Goal: Information Seeking & Learning: Learn about a topic

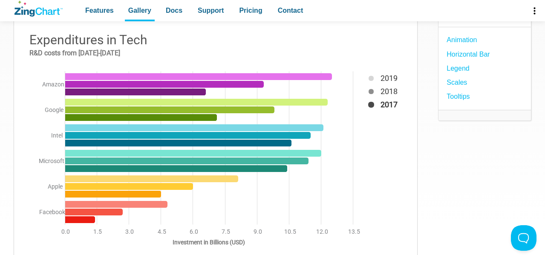
scroll to position [111, 0]
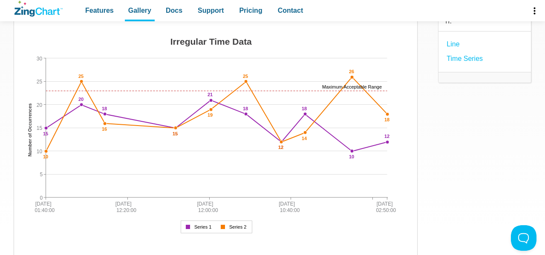
scroll to position [105, 0]
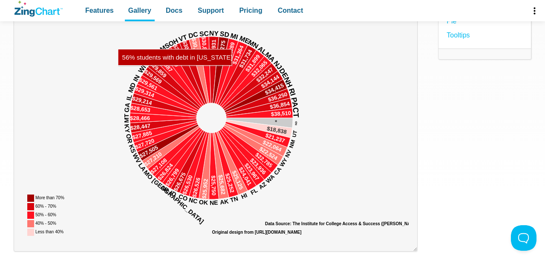
scroll to position [143, 0]
